Goal: Transaction & Acquisition: Book appointment/travel/reservation

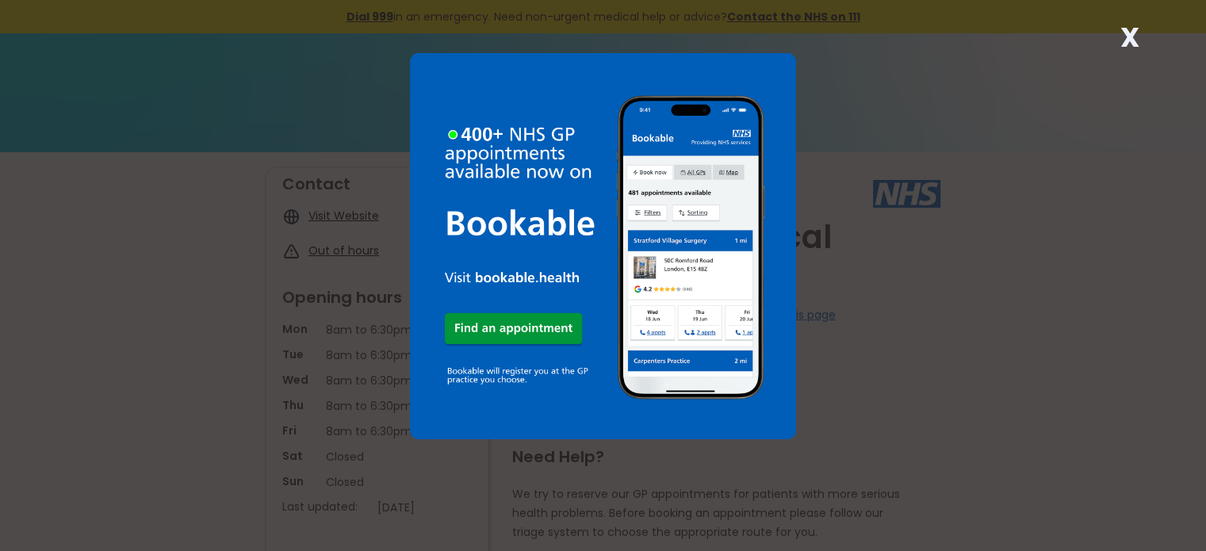
click at [1126, 31] on strong "X" at bounding box center [1129, 37] width 19 height 38
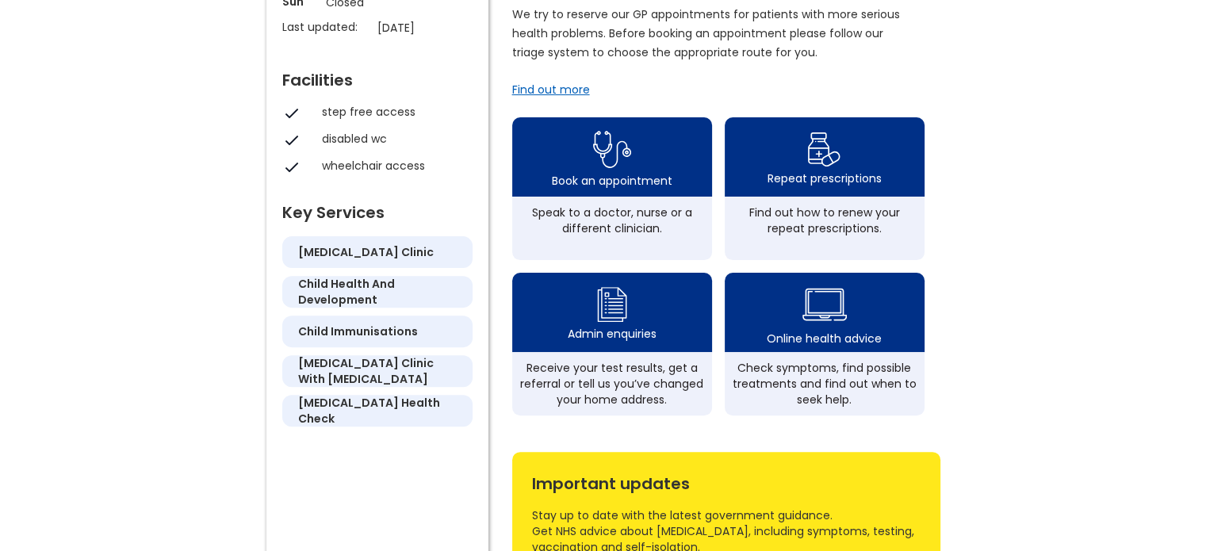
scroll to position [458, 0]
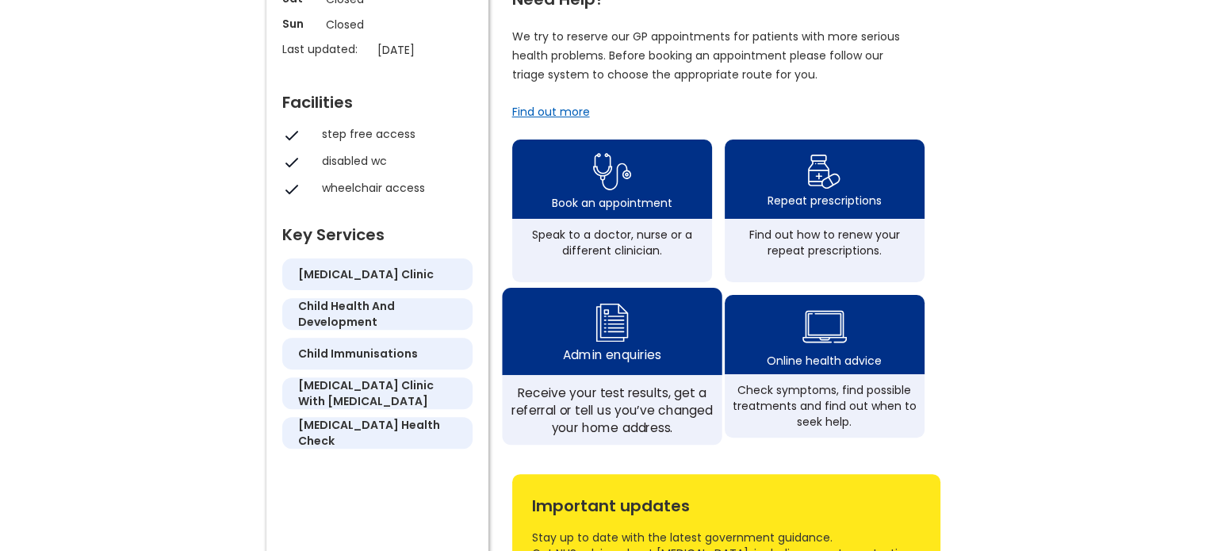
click at [606, 339] on img at bounding box center [611, 322] width 38 height 47
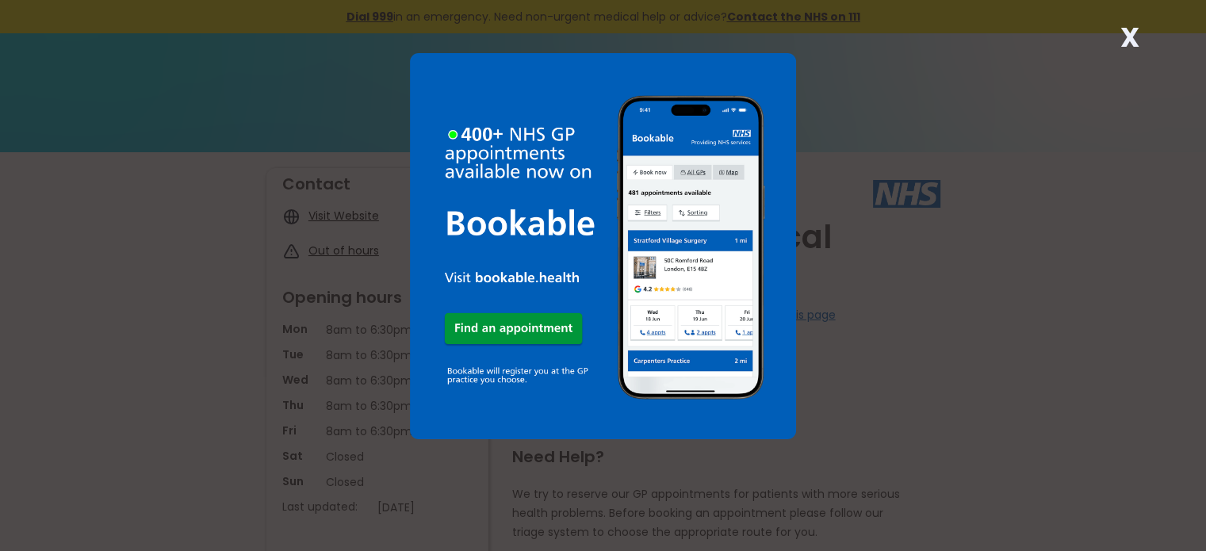
click at [1133, 33] on strong "X" at bounding box center [1129, 37] width 19 height 38
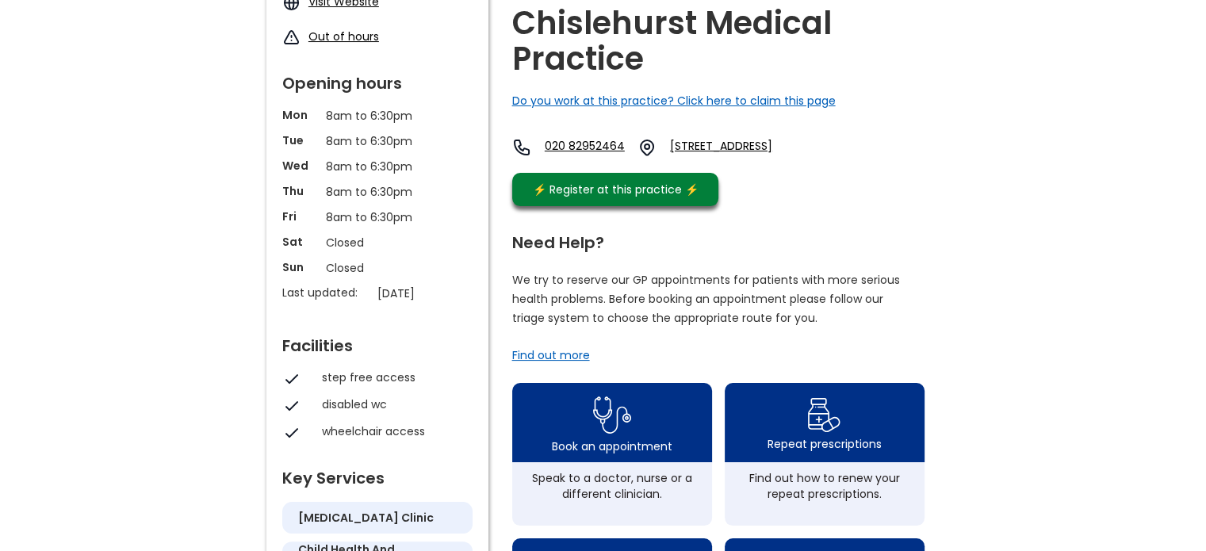
scroll to position [208, 0]
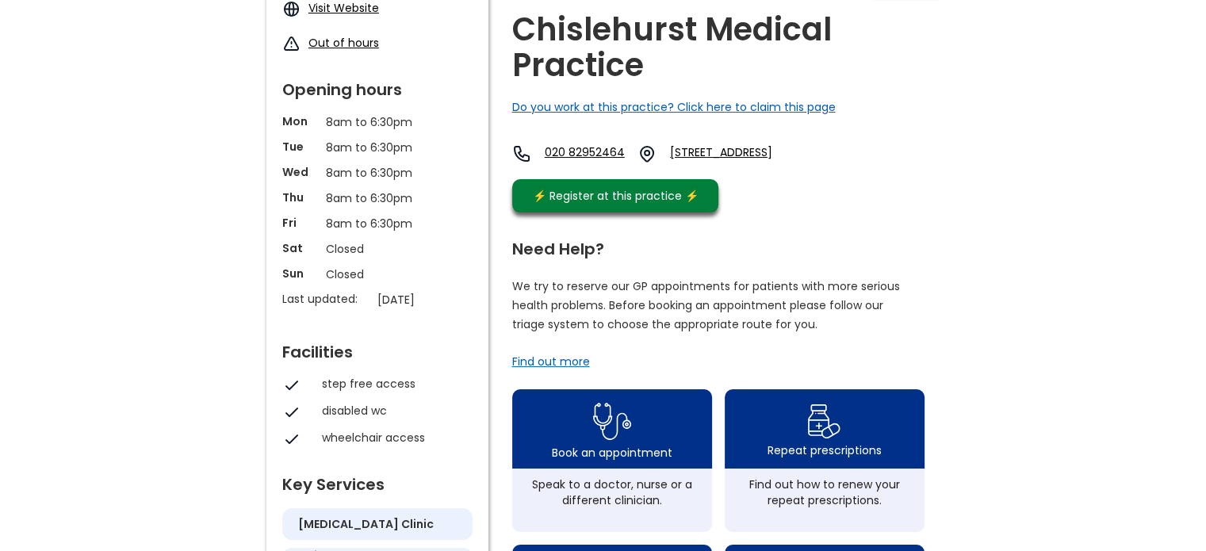
click at [320, 4] on link "Visit Website" at bounding box center [343, 8] width 71 height 16
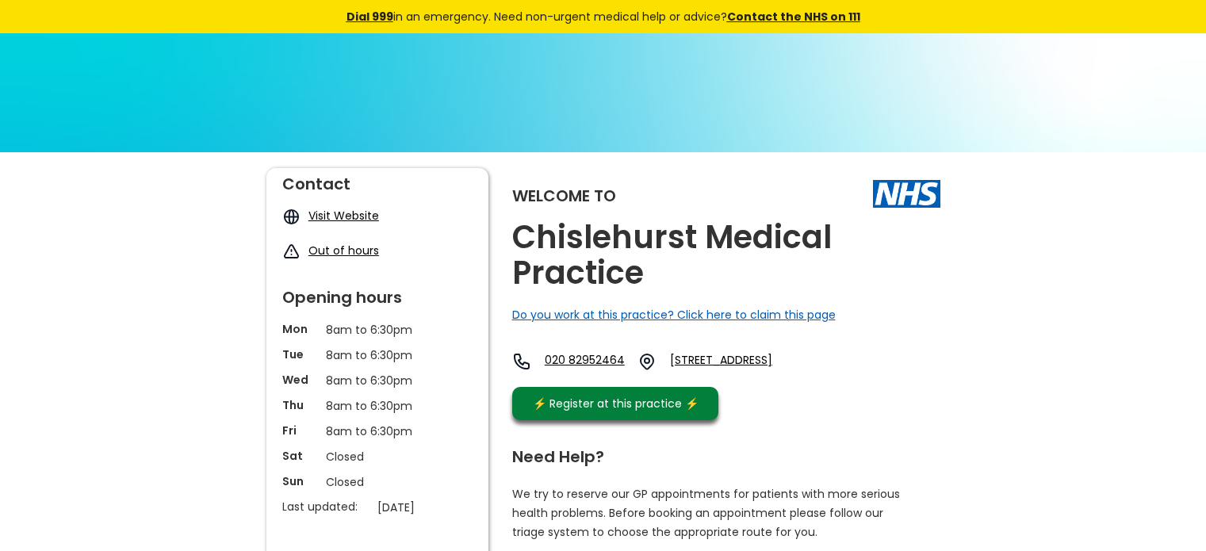
scroll to position [208, 0]
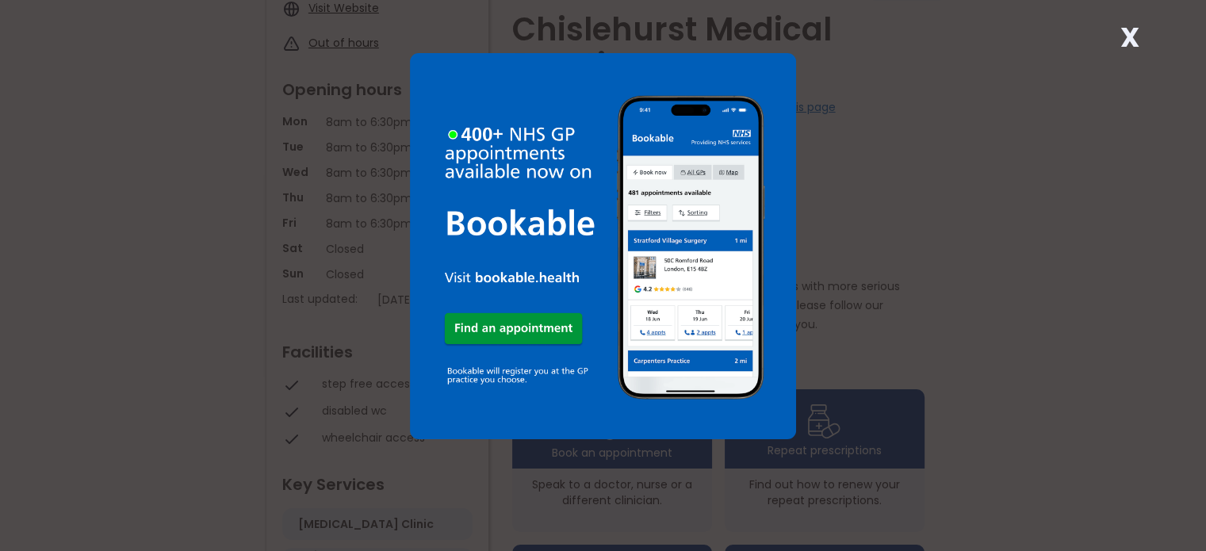
click at [1124, 40] on strong "X" at bounding box center [1129, 37] width 19 height 38
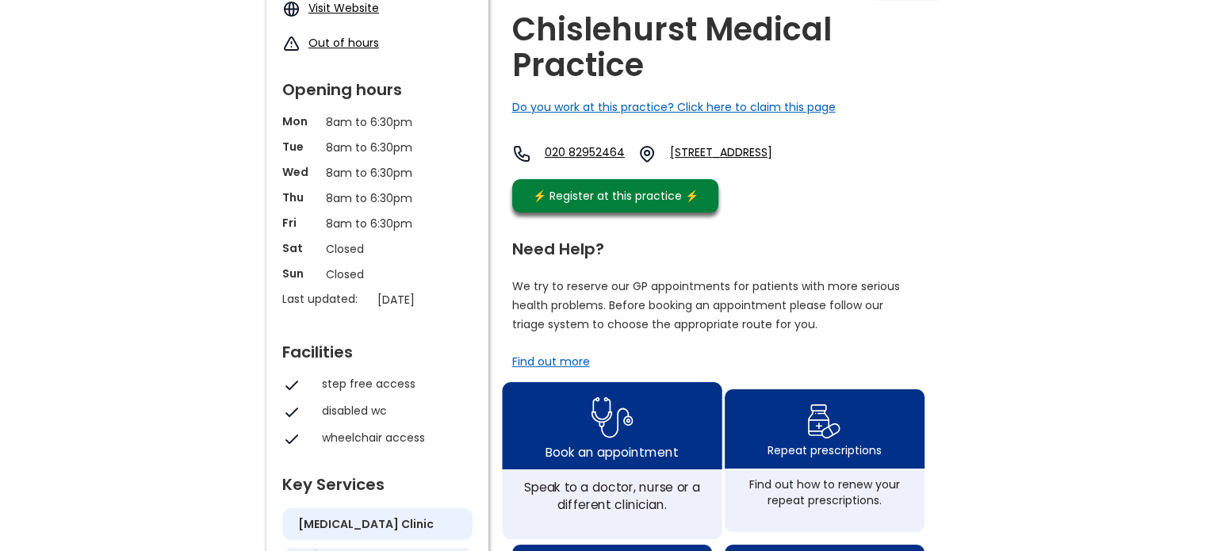
click at [582, 453] on div "Book an appointment" at bounding box center [612, 425] width 220 height 87
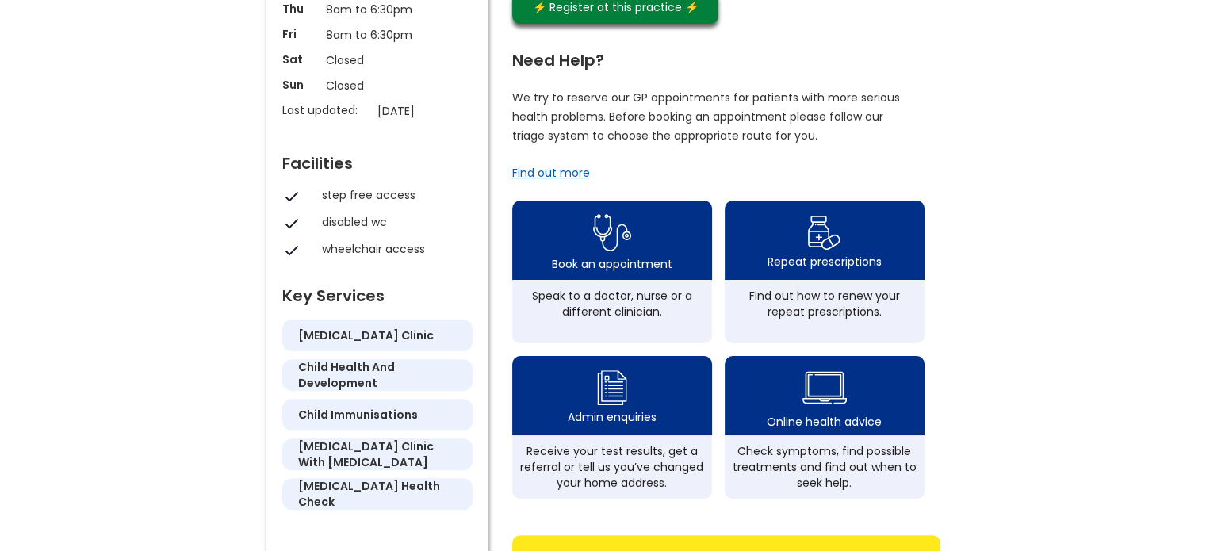
scroll to position [394, 0]
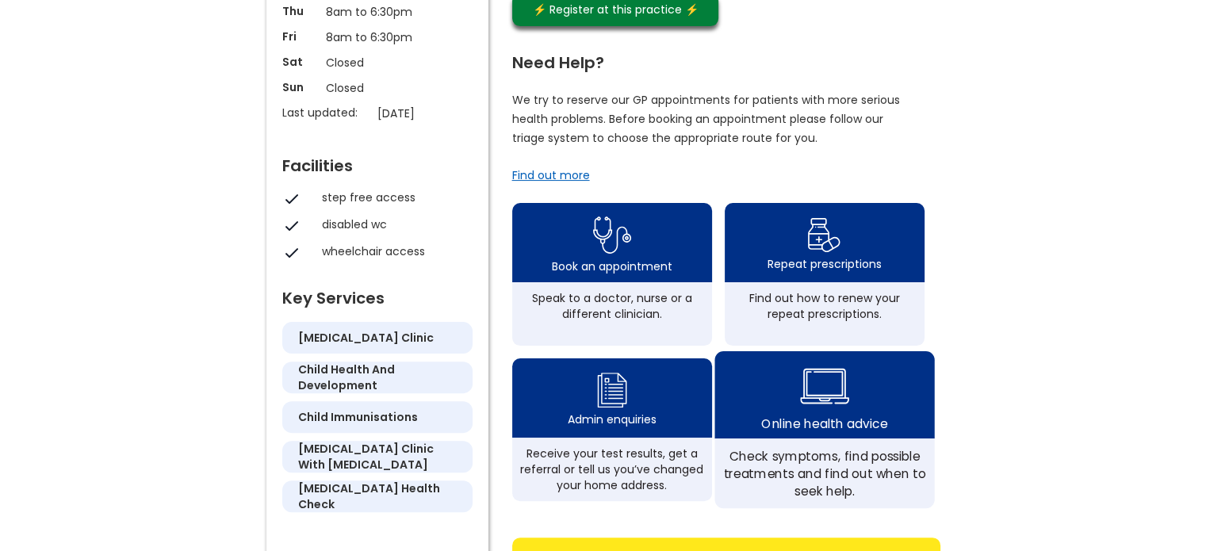
click at [774, 497] on div "Check symptoms, find possible treatments and find out when to seek help." at bounding box center [824, 473] width 202 height 52
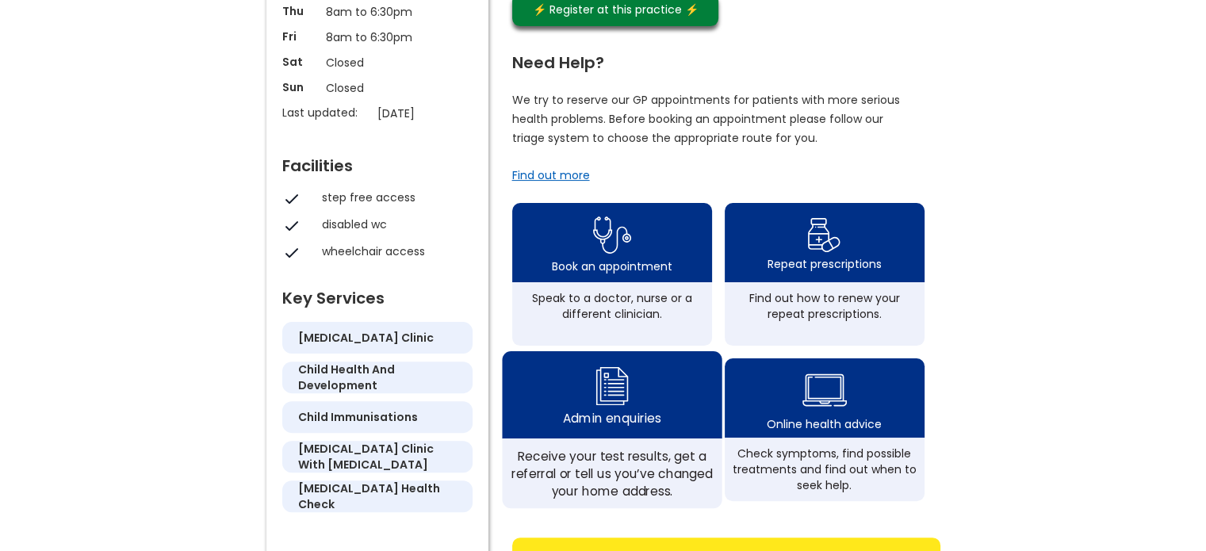
click at [606, 409] on img at bounding box center [611, 385] width 38 height 47
